Goal: Information Seeking & Learning: Learn about a topic

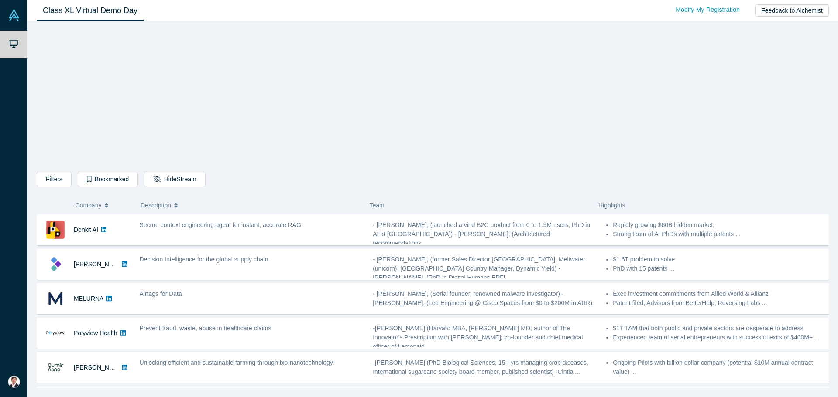
click at [150, 103] on div "Filters AI Artificial Intelligence B2B SaaS AI (Artificial Intelligence) Data A…" at bounding box center [433, 207] width 792 height 361
click at [48, 181] on button "Filters" at bounding box center [54, 179] width 35 height 15
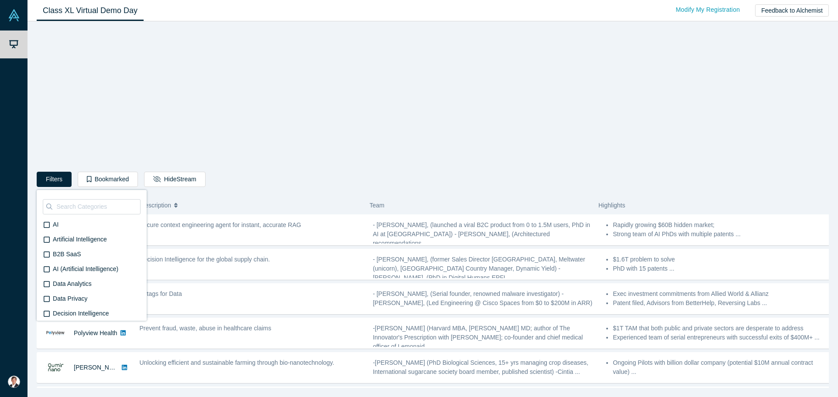
click at [160, 79] on div "Filters AI Artificial Intelligence B2B SaaS AI (Artificial Intelligence) Data A…" at bounding box center [433, 207] width 792 height 361
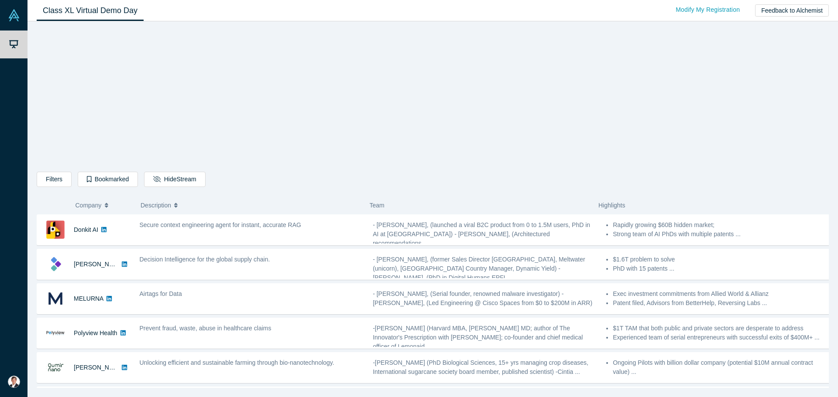
click at [672, 134] on div "Filters AI Artificial Intelligence B2B SaaS AI (Artificial Intelligence) Data A…" at bounding box center [433, 207] width 792 height 361
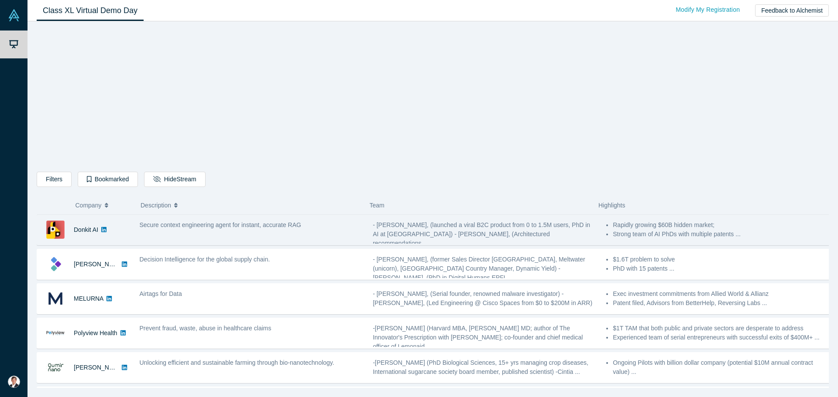
click at [401, 237] on span "- [PERSON_NAME], (launched a viral B2C product from 0 to 1.5M users, PhD in AI …" at bounding box center [481, 234] width 217 height 25
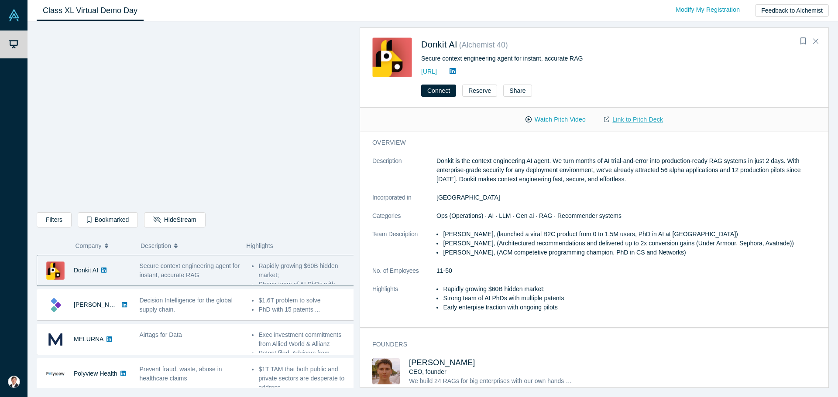
click at [622, 120] on link "Link to Pitch Deck" at bounding box center [633, 119] width 77 height 15
click at [715, 65] on div "Donkit AI ( Alchemist 40 ) Secure context engineering agent for instant, accura…" at bounding box center [594, 52] width 468 height 49
